Goal: Communication & Community: Ask a question

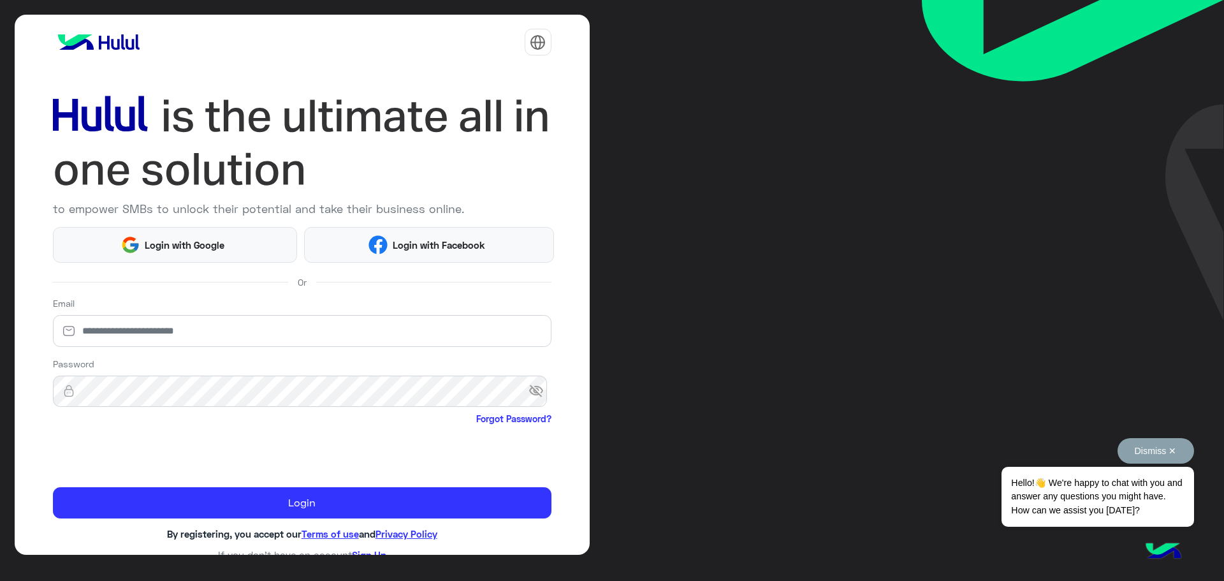
click at [1111, 502] on span "Hello!👋 We're happy to chat with you and answer any questions you might have. H…" at bounding box center [1098, 497] width 192 height 60
